Goal: Find specific page/section: Find specific page/section

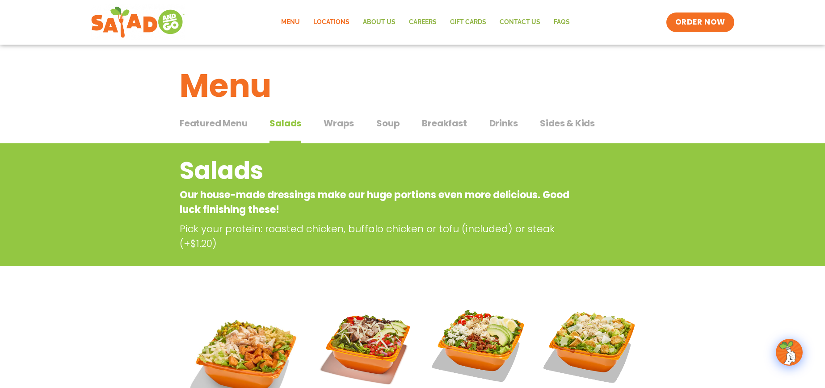
click at [340, 23] on link "Locations" at bounding box center [332, 22] width 50 height 21
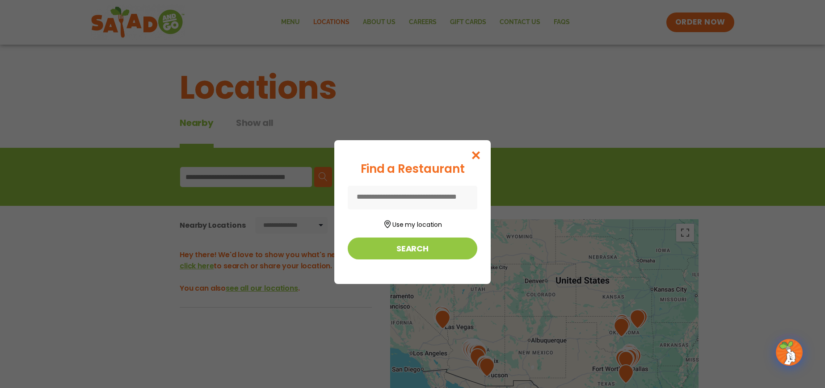
click at [424, 201] on input at bounding box center [413, 198] width 130 height 24
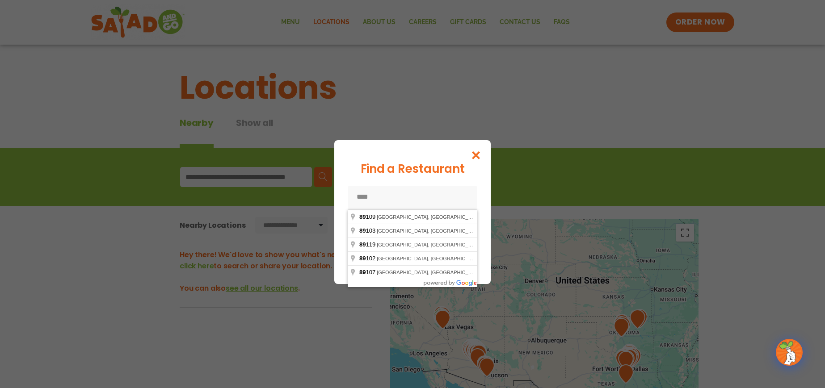
type input "*****"
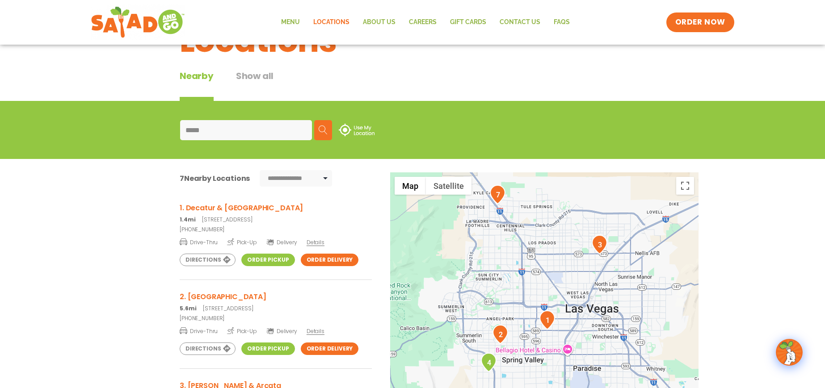
scroll to position [73, 0]
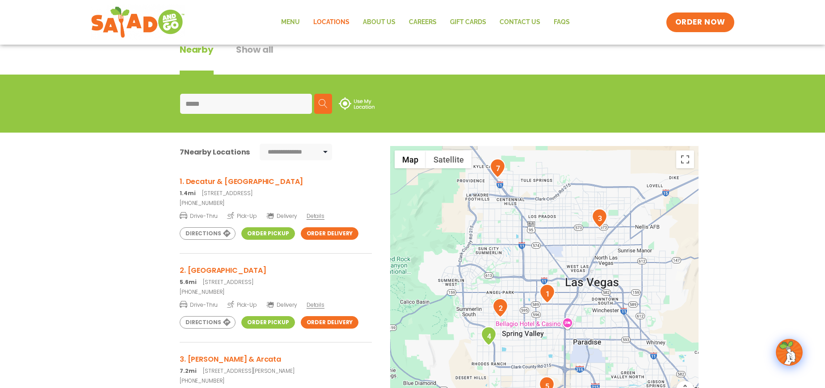
click at [227, 187] on h3 "1. Decatur & [GEOGRAPHIC_DATA]" at bounding box center [276, 181] width 192 height 11
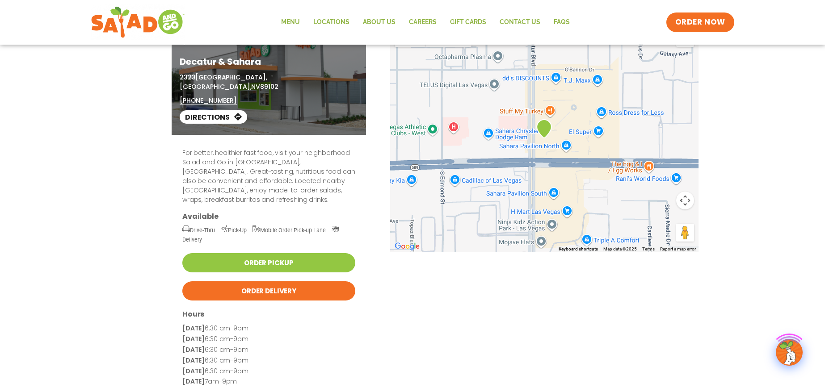
scroll to position [34, 0]
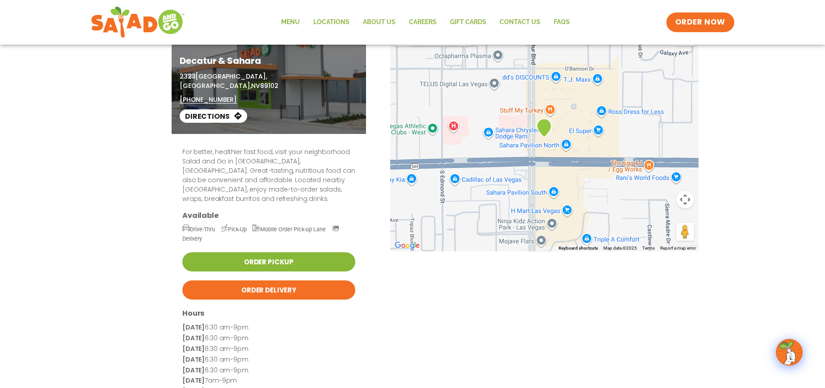
click at [279, 253] on link "Order Pickup" at bounding box center [268, 262] width 173 height 19
